Goal: Check status: Check status

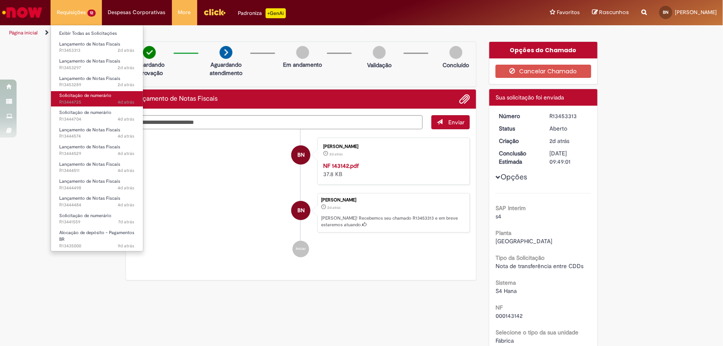
click at [75, 94] on span "Solicitação de numerário" at bounding box center [85, 95] width 52 height 6
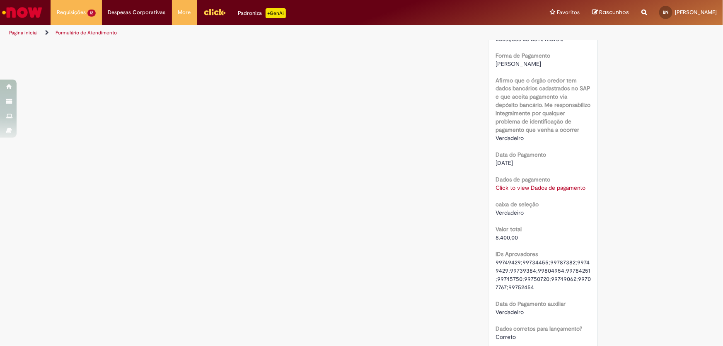
scroll to position [791, 0]
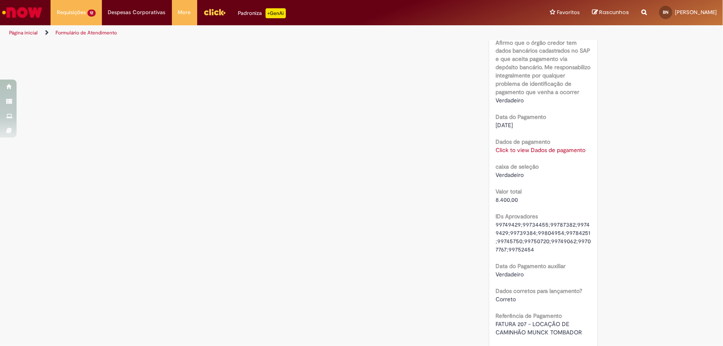
click at [504, 154] on link "Click to view Dados de pagamento" at bounding box center [540, 150] width 90 height 7
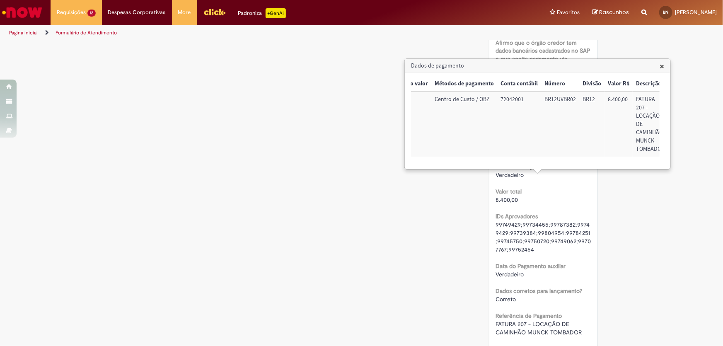
scroll to position [0, 94]
click at [659, 65] on h3 "Dados de pagamento" at bounding box center [537, 65] width 265 height 13
drag, startPoint x: 659, startPoint y: 65, endPoint x: 559, endPoint y: 99, distance: 106.1
click at [659, 66] on span "×" at bounding box center [661, 65] width 5 height 11
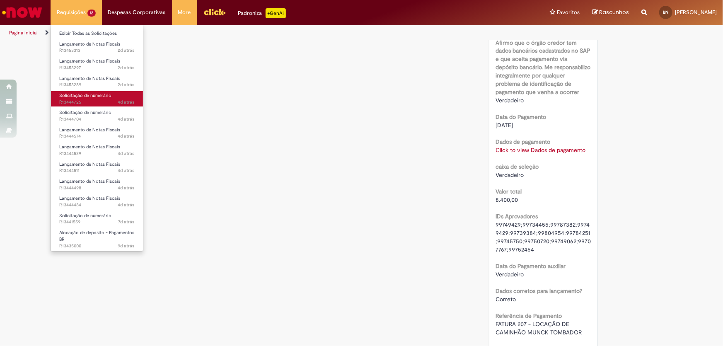
scroll to position [678, 0]
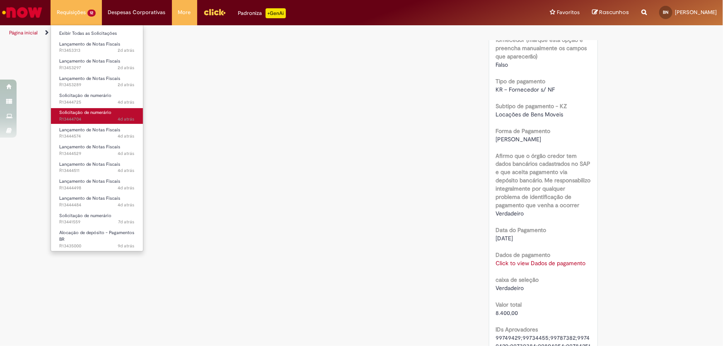
click at [77, 117] on span "4d atrás 4 dias atrás R13444704" at bounding box center [96, 119] width 75 height 7
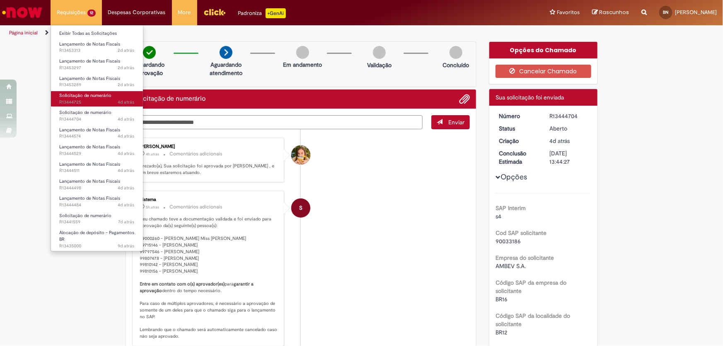
click at [79, 97] on span "Solicitação de numerário" at bounding box center [85, 95] width 52 height 6
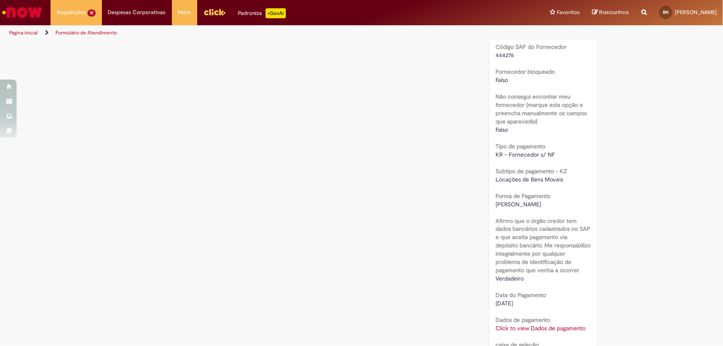
scroll to position [725, 0]
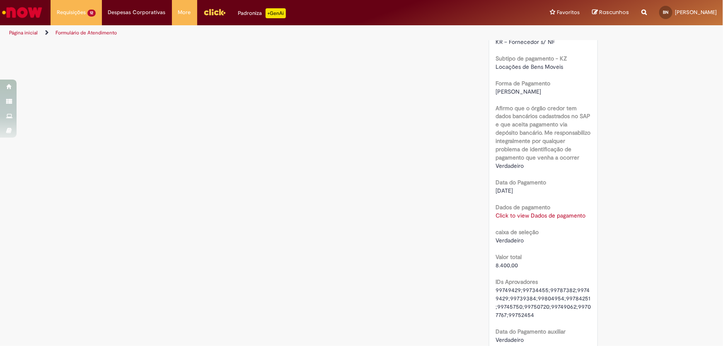
click at [520, 220] on link "Click to view Dados de pagamento" at bounding box center [540, 215] width 90 height 7
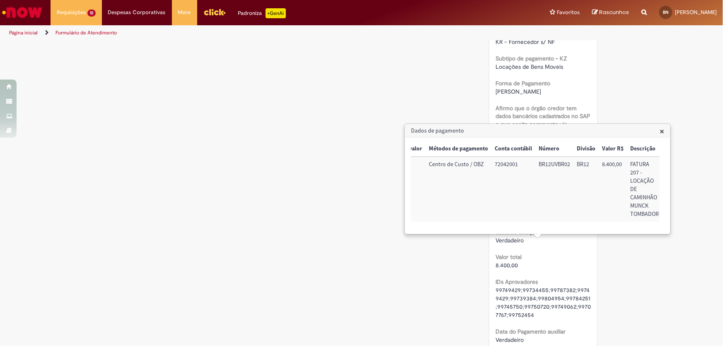
scroll to position [0, 94]
click at [662, 132] on span "×" at bounding box center [661, 131] width 5 height 11
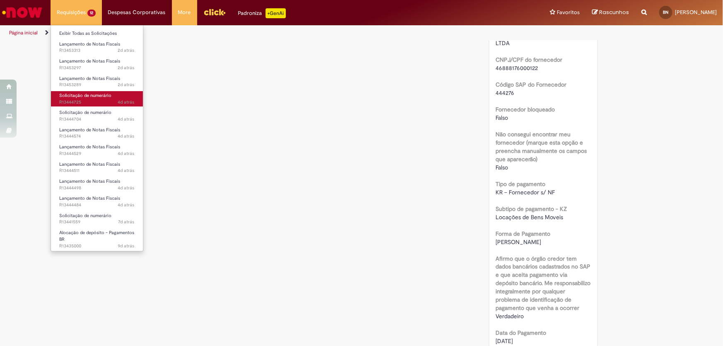
scroll to position [462, 0]
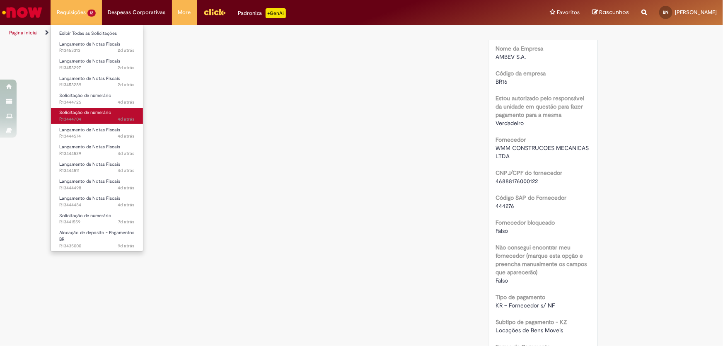
click at [73, 113] on span "Solicitação de numerário" at bounding box center [85, 112] width 52 height 6
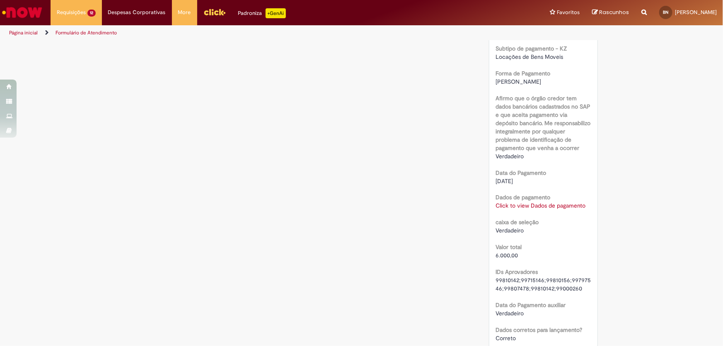
scroll to position [678, 0]
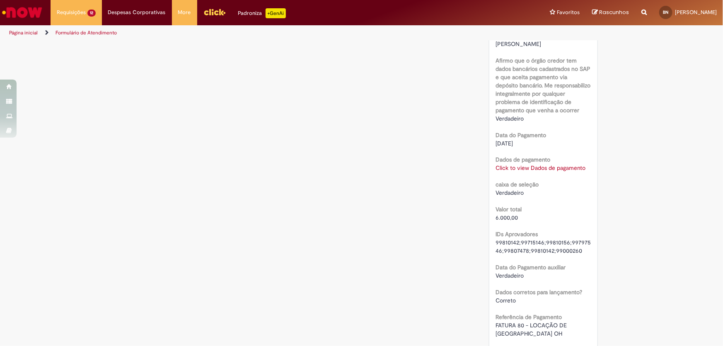
click at [512, 168] on link "Click to view Dados de pagamento" at bounding box center [540, 167] width 90 height 7
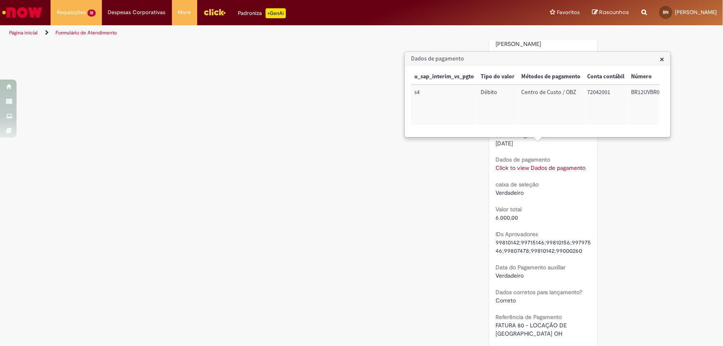
click at [661, 58] on span "×" at bounding box center [661, 58] width 5 height 11
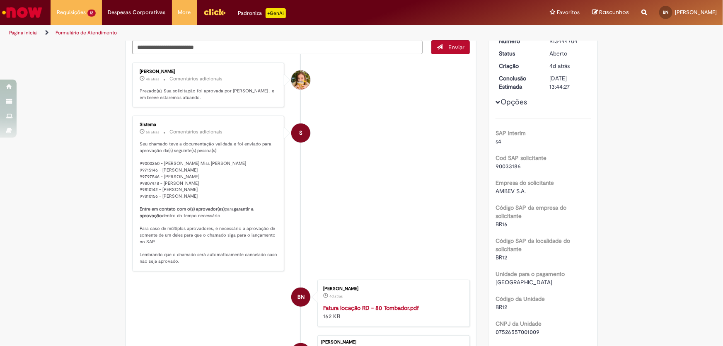
scroll to position [37, 0]
